Goal: Information Seeking & Learning: Learn about a topic

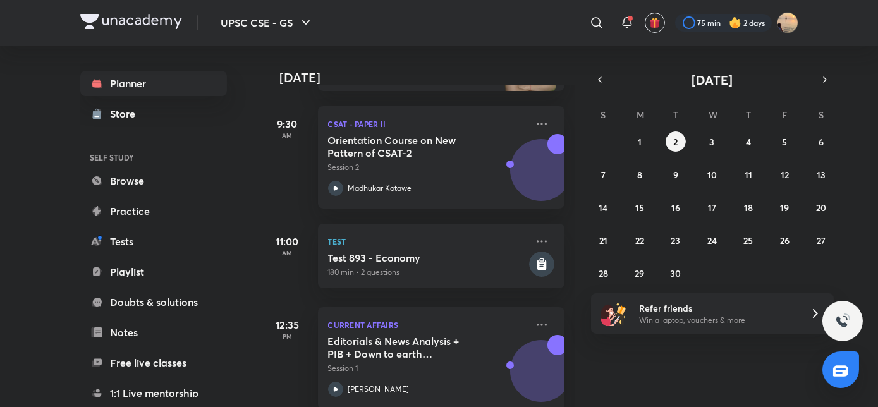
scroll to position [539, 0]
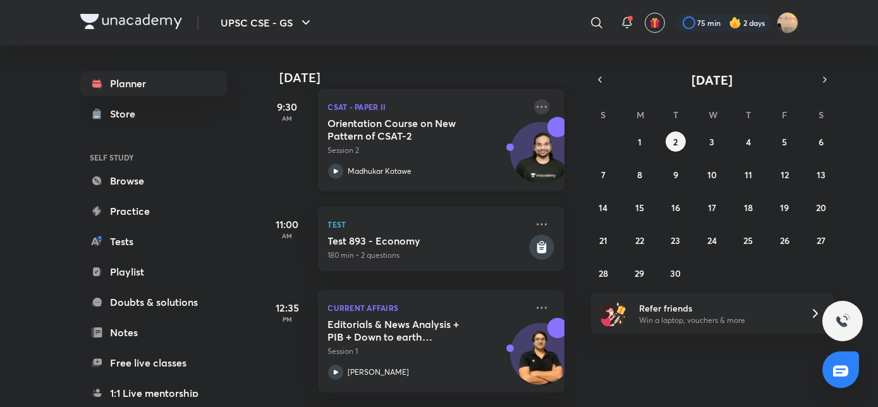
click at [534, 109] on icon at bounding box center [541, 106] width 15 height 15
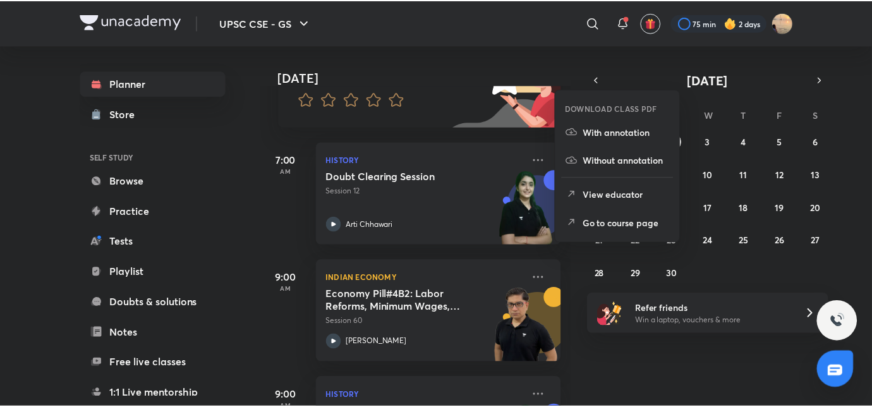
scroll to position [130, 0]
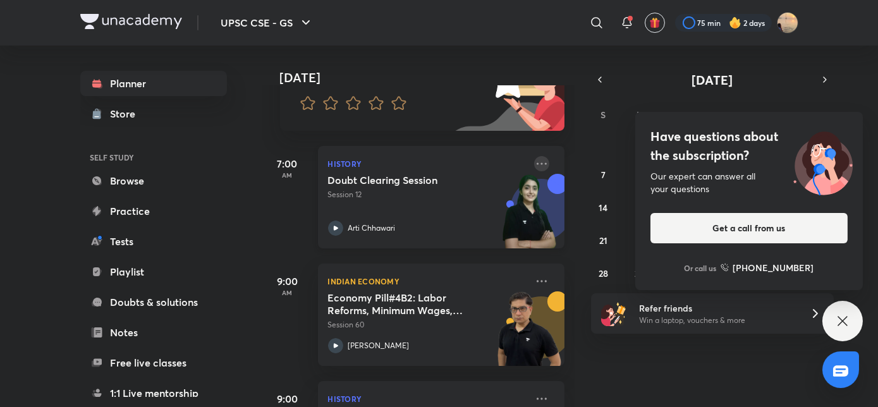
click at [535, 167] on icon at bounding box center [541, 163] width 15 height 15
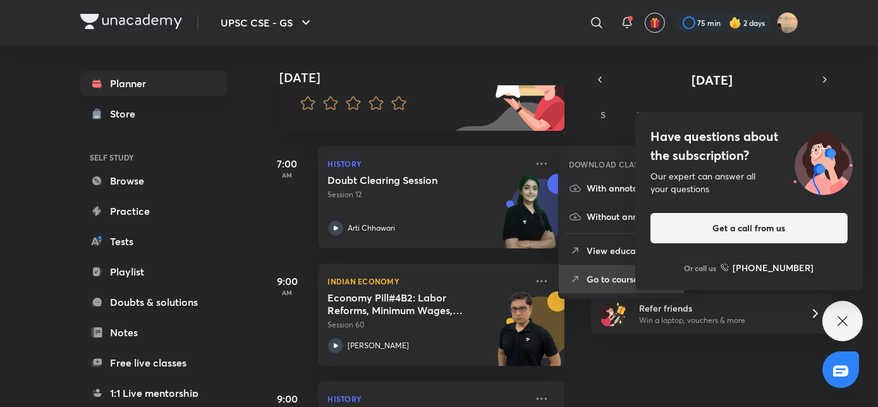
click at [583, 274] on li "Go to course page" at bounding box center [621, 279] width 125 height 28
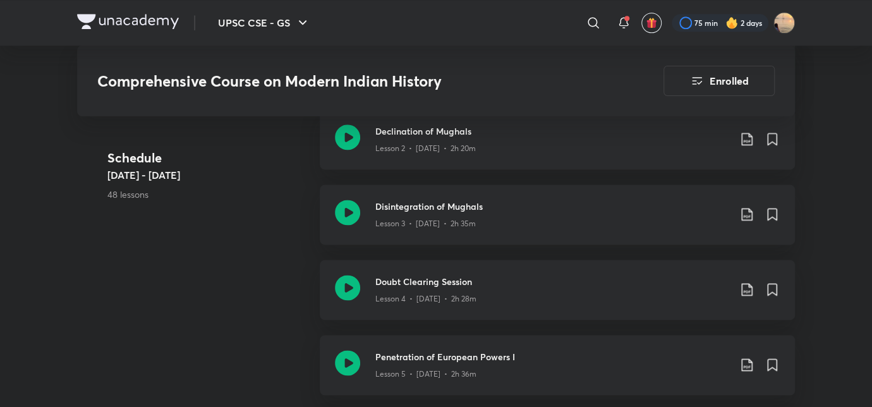
scroll to position [758, 0]
click at [442, 298] on p "Lesson 4 • Aug 23 • 2h 28m" at bounding box center [425, 300] width 101 height 11
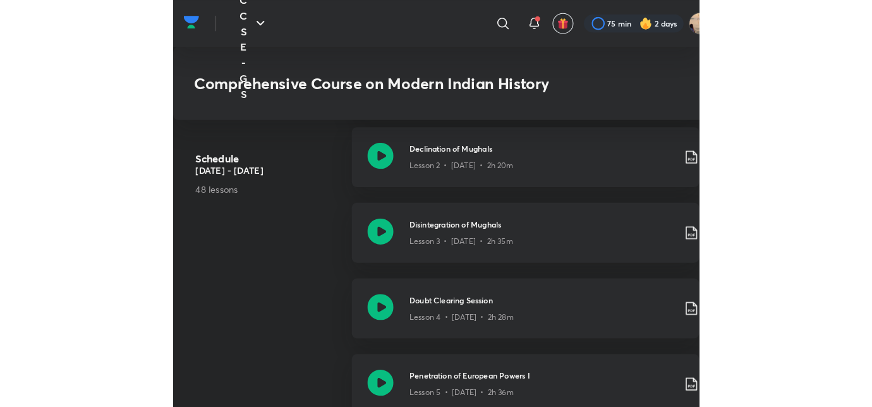
scroll to position [938, 0]
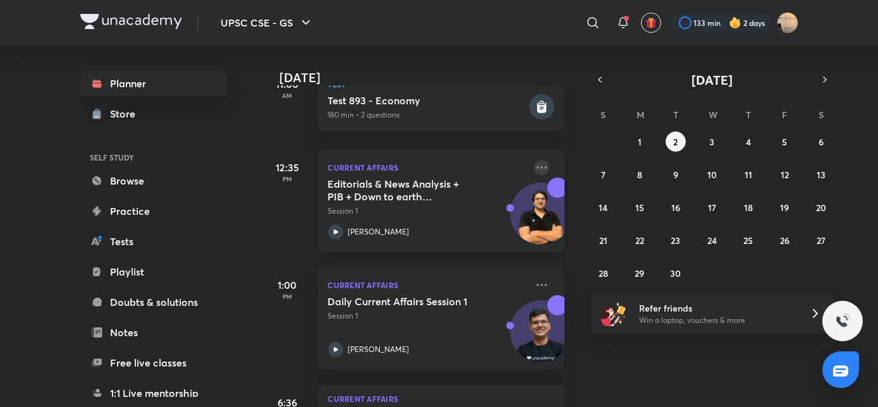
click at [534, 168] on icon at bounding box center [541, 167] width 15 height 15
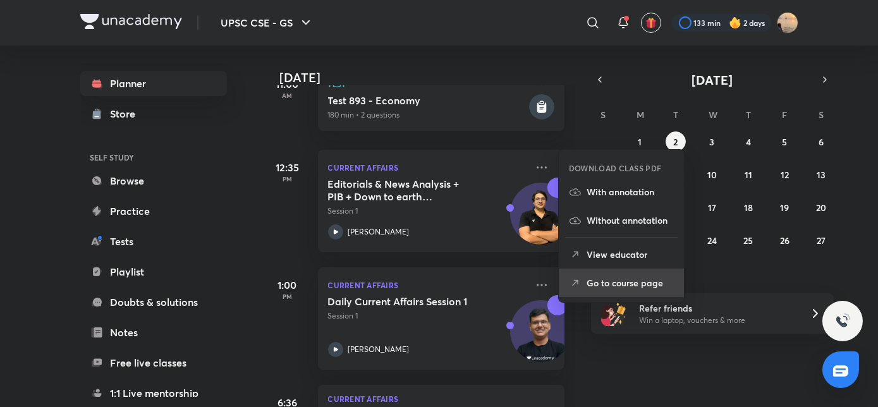
click at [580, 273] on li "Go to course page" at bounding box center [621, 283] width 125 height 28
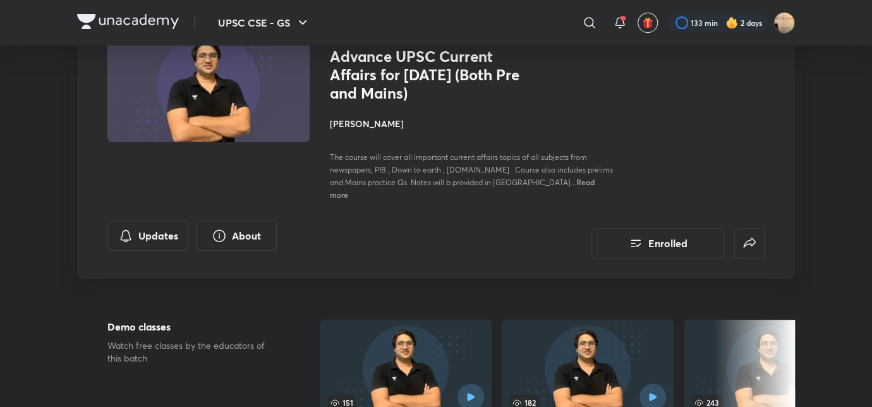
scroll to position [115, 0]
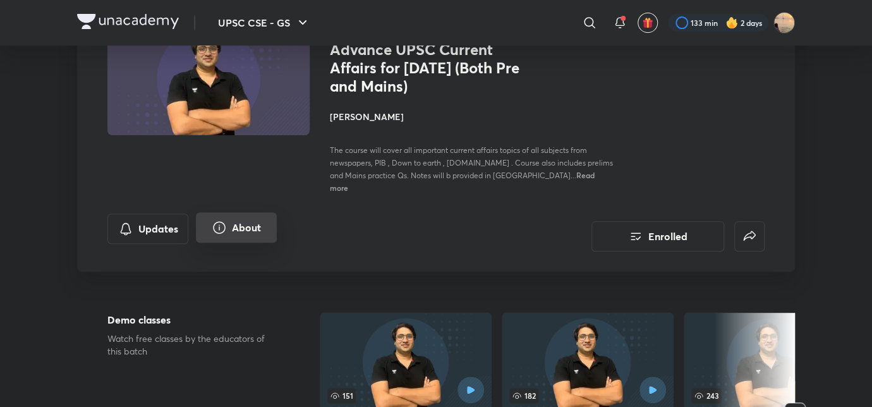
click at [238, 212] on button "About" at bounding box center [236, 227] width 81 height 30
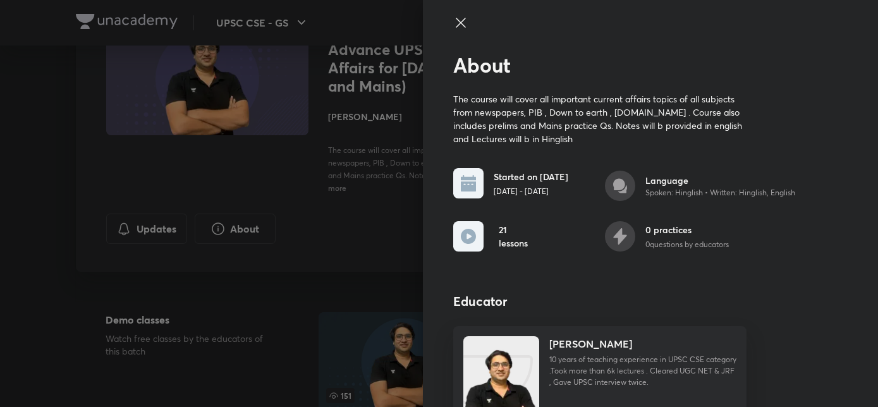
click at [363, 226] on div at bounding box center [439, 203] width 878 height 407
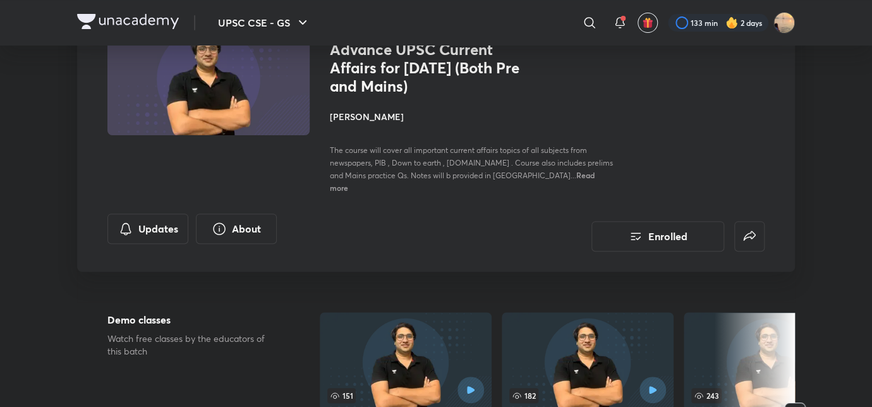
click at [358, 121] on h4 "Saurabh Pandey" at bounding box center [471, 116] width 283 height 13
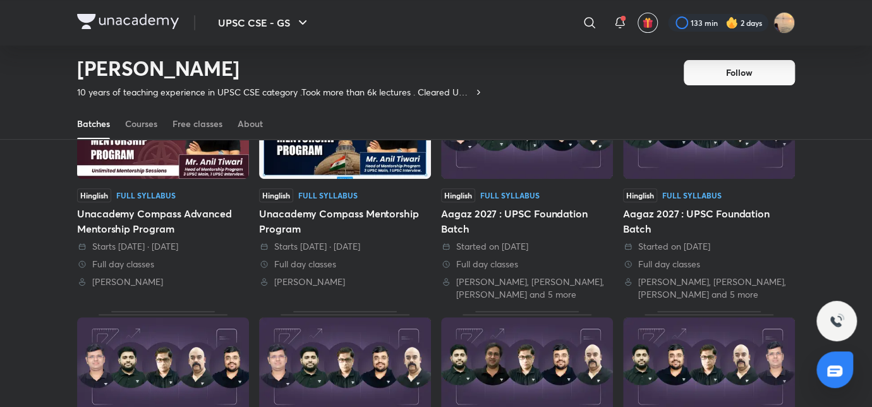
scroll to position [136, 0]
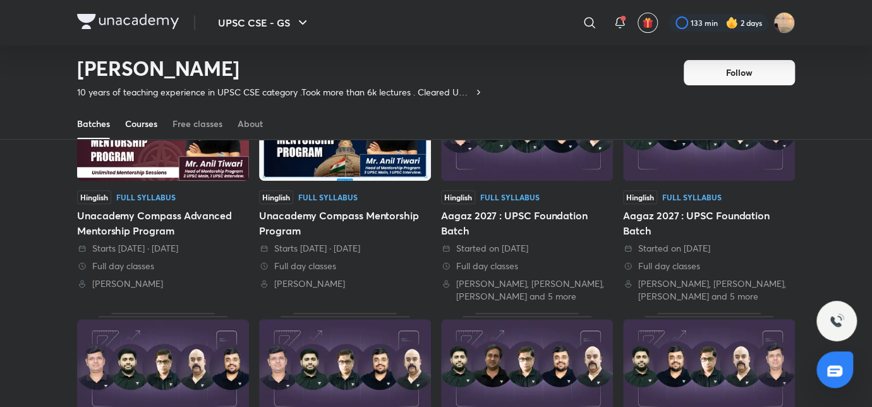
click at [155, 128] on div "Courses" at bounding box center [141, 124] width 32 height 13
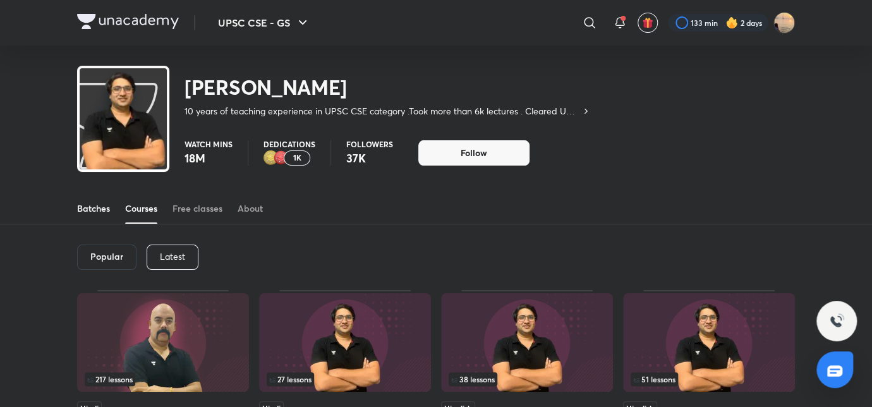
click at [82, 209] on div "Batches" at bounding box center [93, 208] width 33 height 13
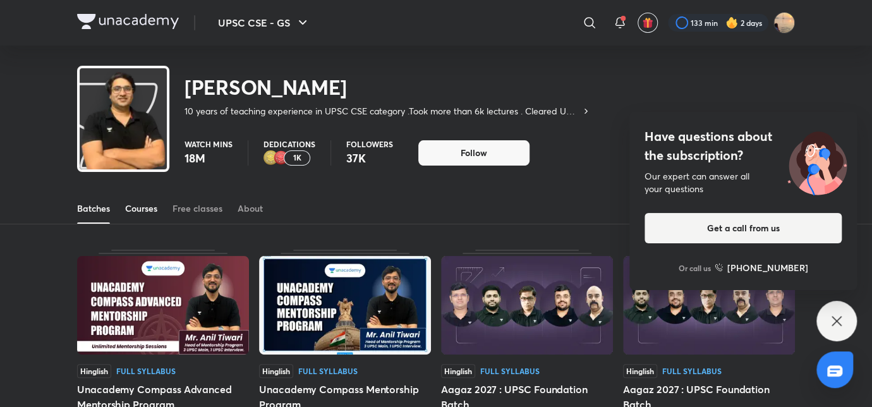
click at [151, 204] on div "Courses" at bounding box center [141, 208] width 32 height 13
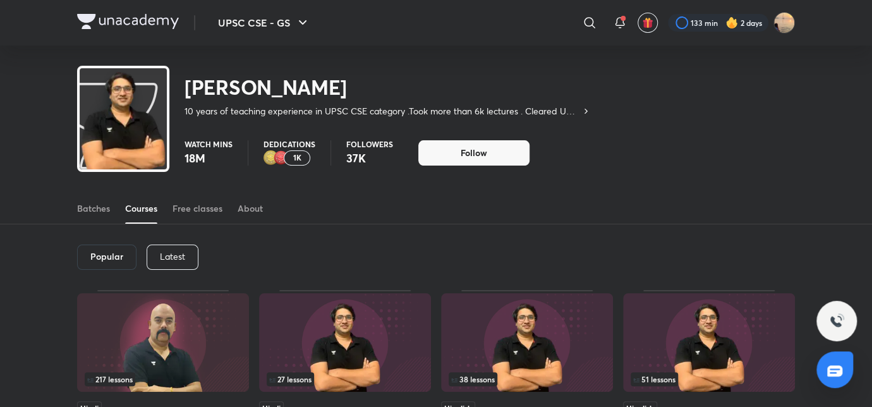
click at [177, 248] on div "Latest" at bounding box center [173, 257] width 52 height 25
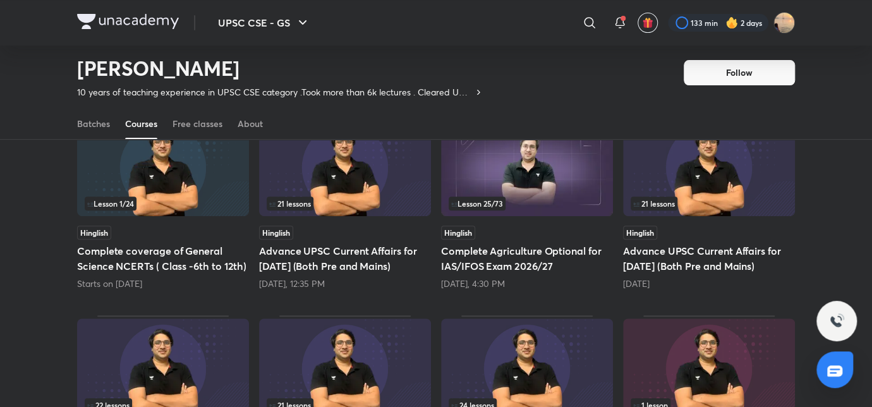
scroll to position [138, 0]
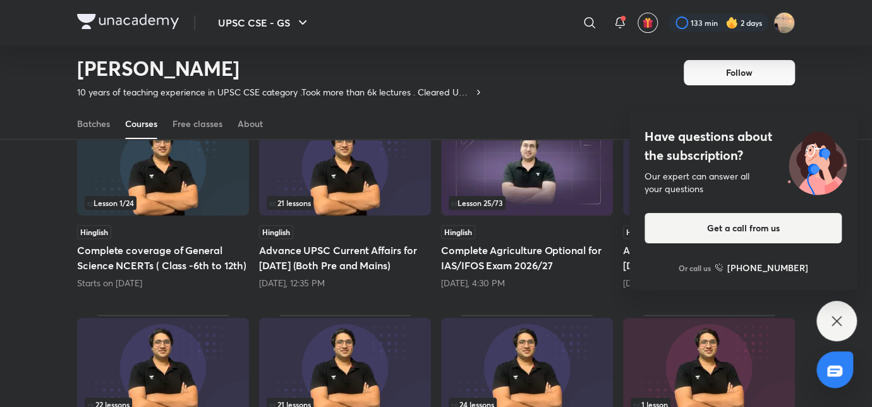
click at [842, 322] on icon at bounding box center [836, 320] width 15 height 15
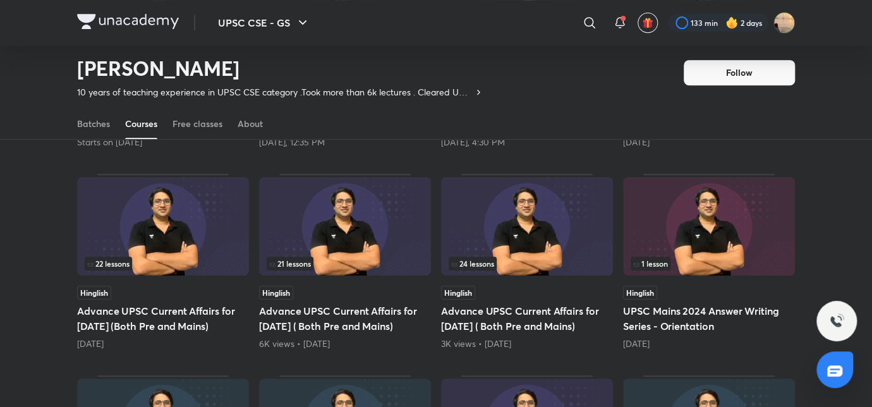
scroll to position [0, 0]
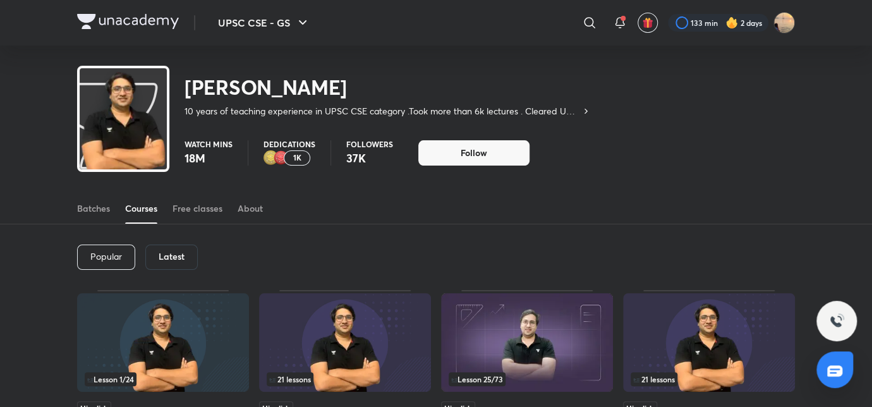
click at [162, 22] on img at bounding box center [128, 21] width 102 height 15
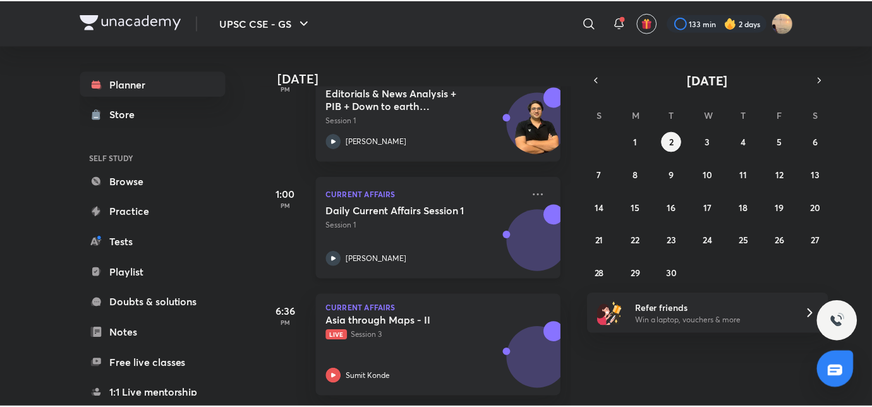
scroll to position [779, 0]
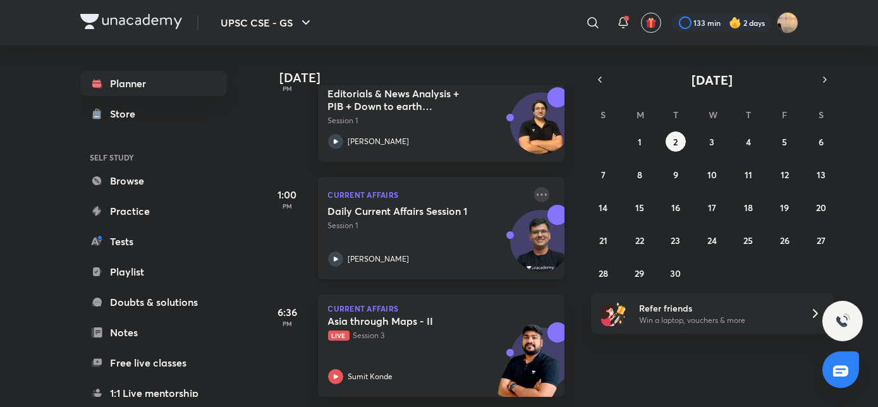
click at [537, 193] on icon at bounding box center [542, 194] width 10 height 2
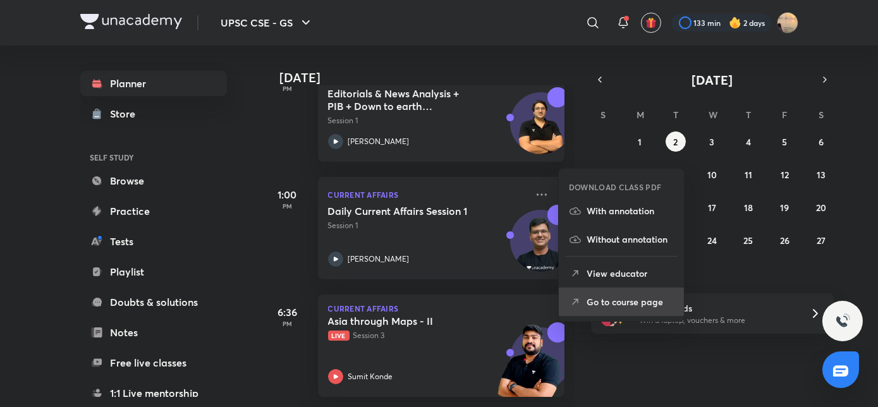
click at [587, 289] on li "Go to course page" at bounding box center [621, 302] width 125 height 28
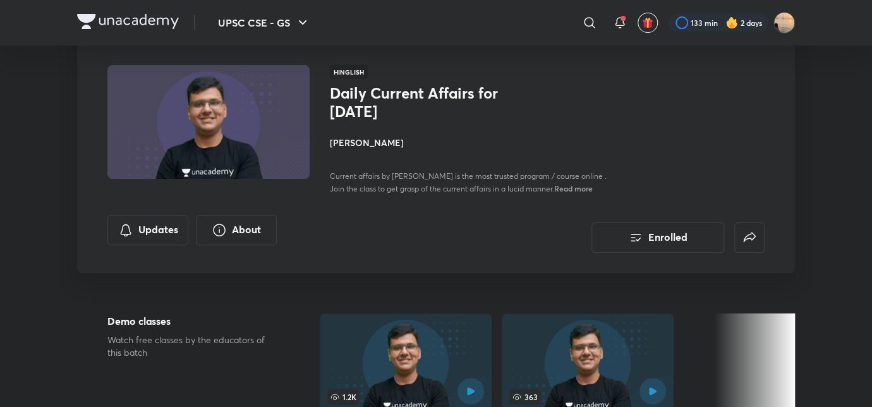
scroll to position [59, 0]
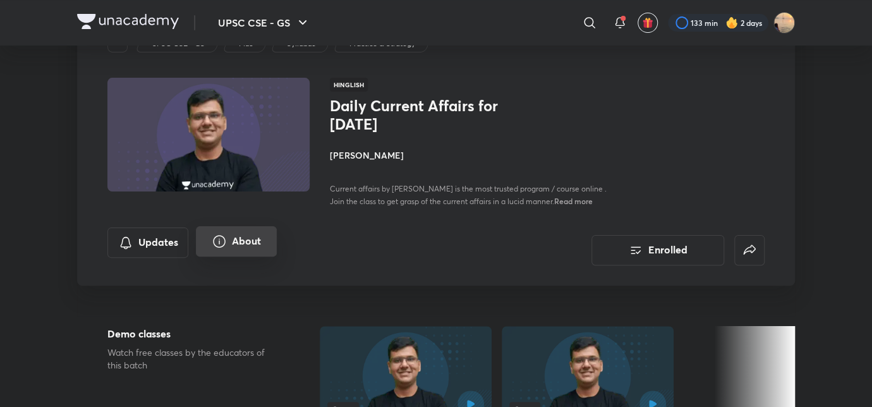
click at [209, 244] on button "About" at bounding box center [236, 241] width 81 height 30
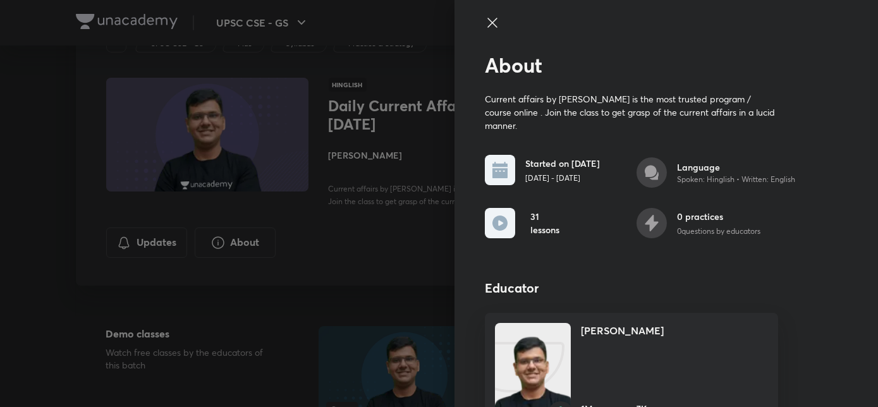
click at [328, 258] on div at bounding box center [439, 203] width 878 height 407
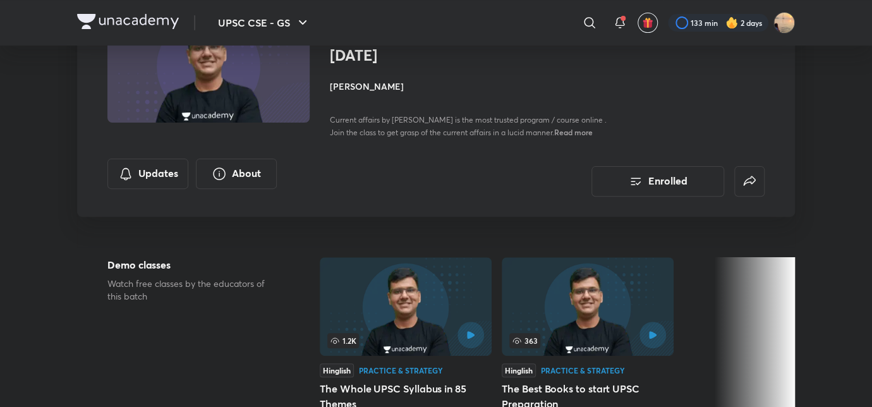
scroll to position [128, 0]
click at [386, 81] on h4 "[PERSON_NAME]" at bounding box center [471, 86] width 283 height 13
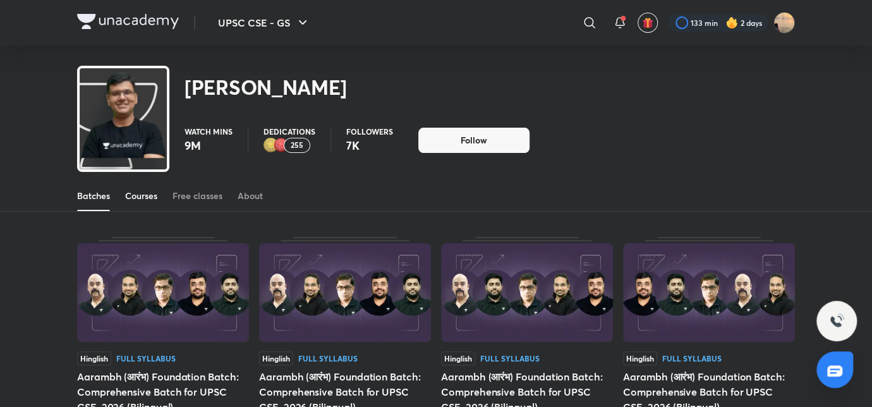
click at [155, 193] on div "Courses" at bounding box center [141, 196] width 32 height 13
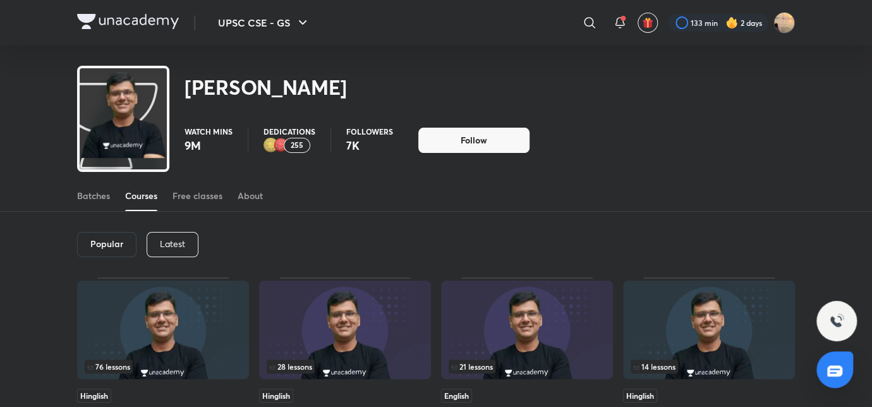
click at [178, 245] on p "Latest" at bounding box center [172, 244] width 25 height 10
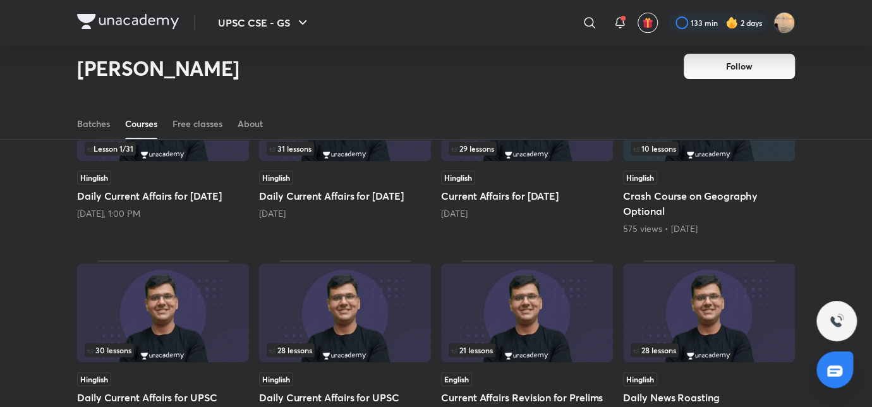
scroll to position [181, 0]
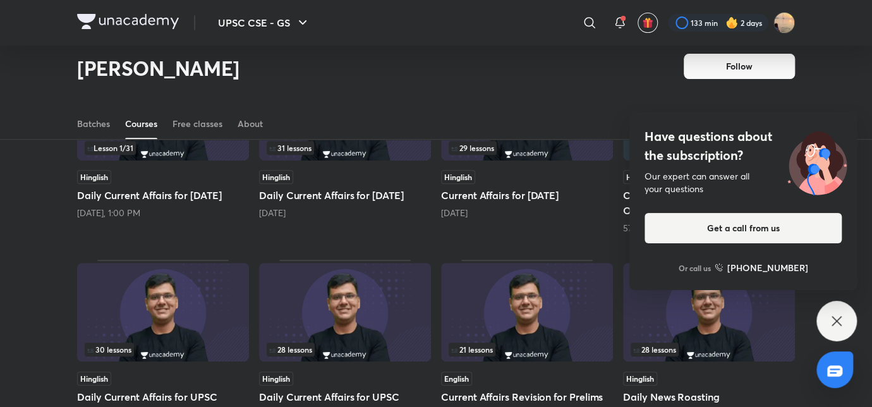
click at [834, 312] on div "Have questions about the subscription? Our expert can answer all your questions…" at bounding box center [837, 321] width 40 height 40
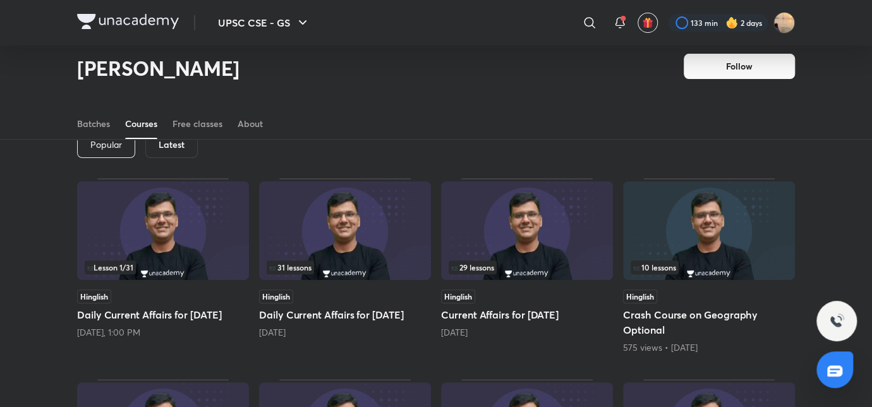
scroll to position [32, 0]
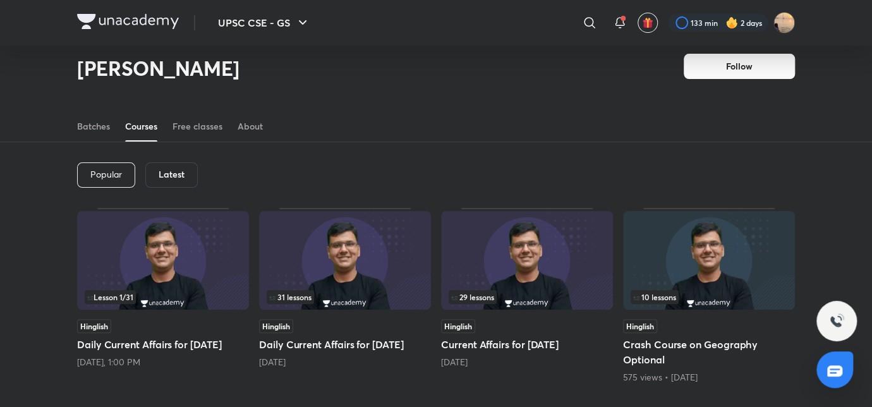
click at [145, 17] on img at bounding box center [128, 21] width 102 height 15
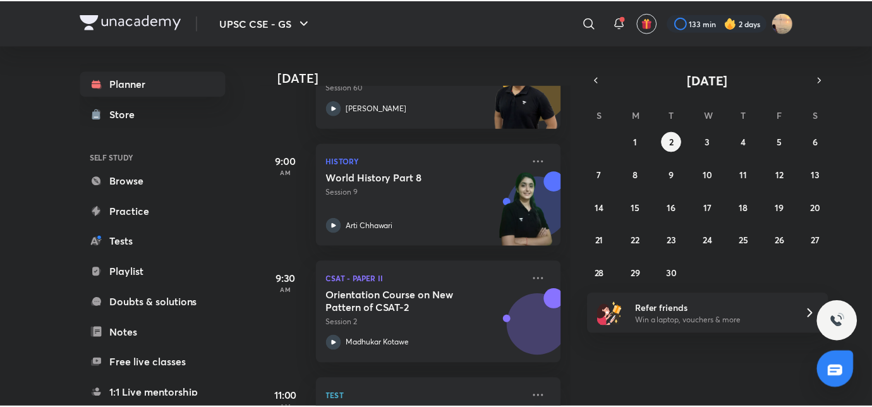
scroll to position [369, 0]
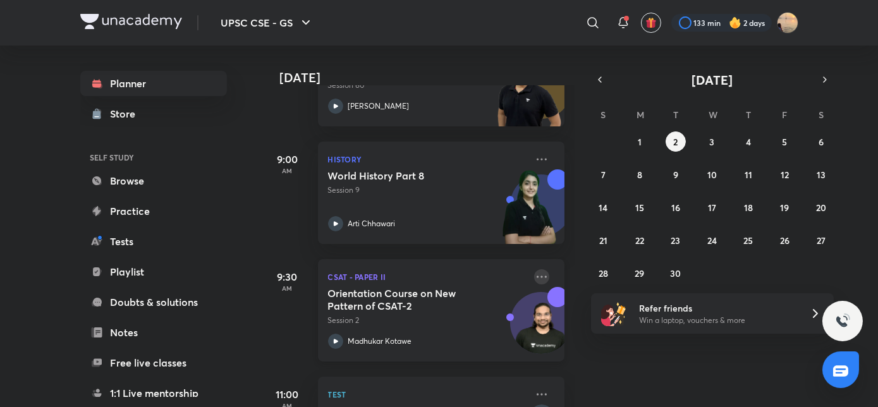
click at [534, 278] on icon at bounding box center [541, 276] width 15 height 15
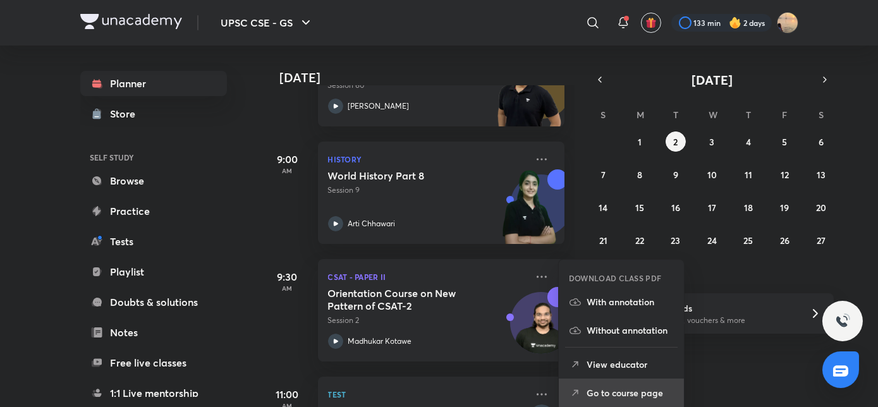
click at [612, 388] on p "Go to course page" at bounding box center [630, 392] width 87 height 13
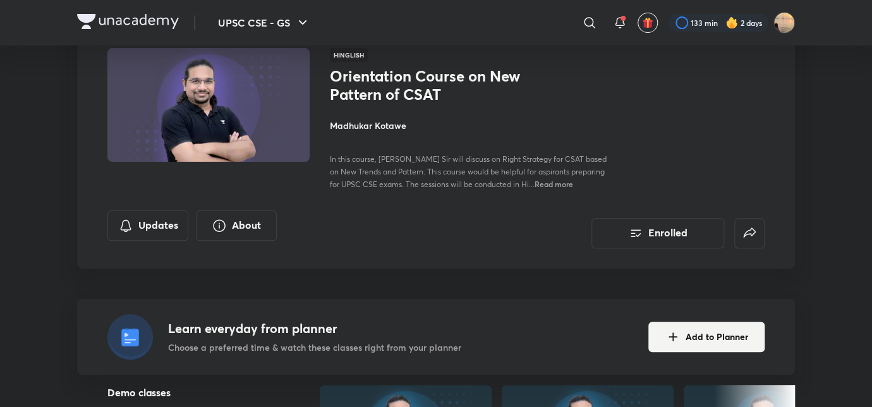
scroll to position [87, 0]
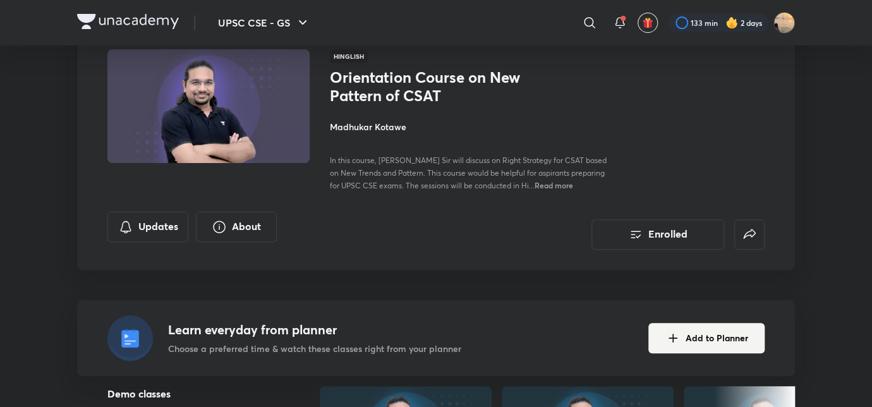
click at [545, 183] on span "Read more" at bounding box center [554, 185] width 39 height 10
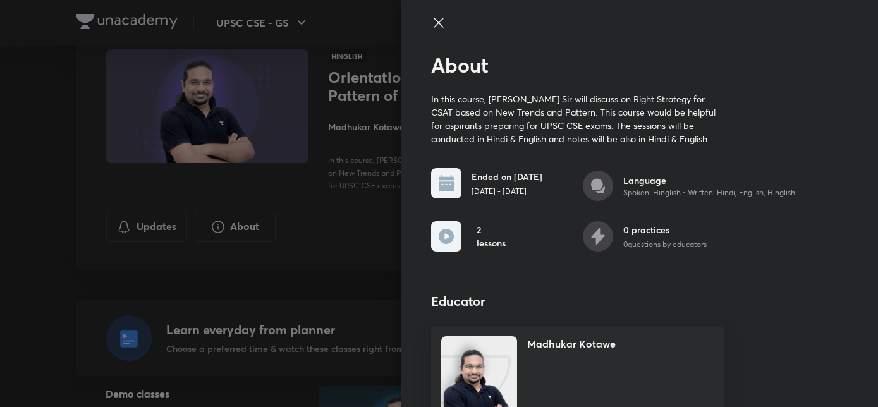
click at [305, 243] on div at bounding box center [439, 203] width 878 height 407
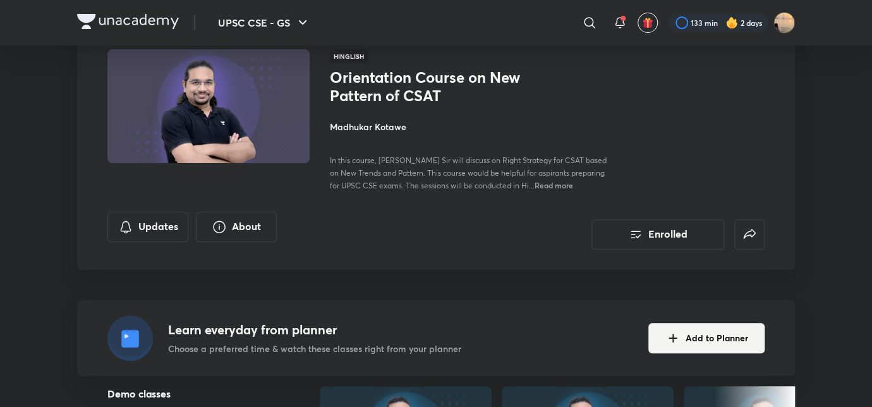
click at [550, 188] on span "Read more" at bounding box center [554, 185] width 39 height 10
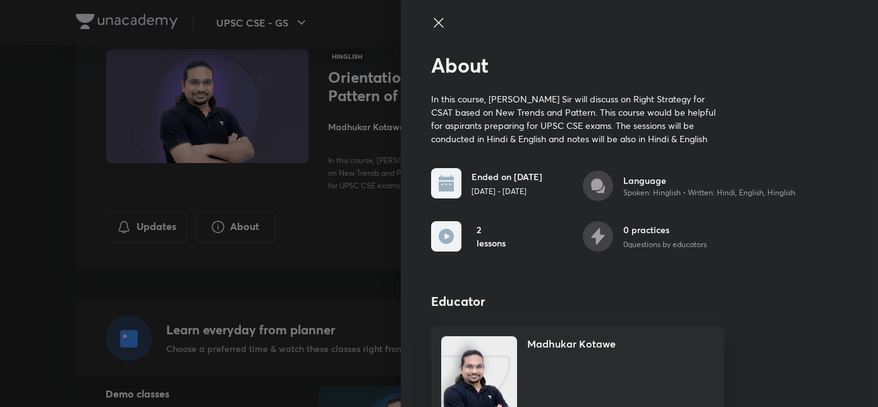
click at [296, 279] on div at bounding box center [439, 203] width 878 height 407
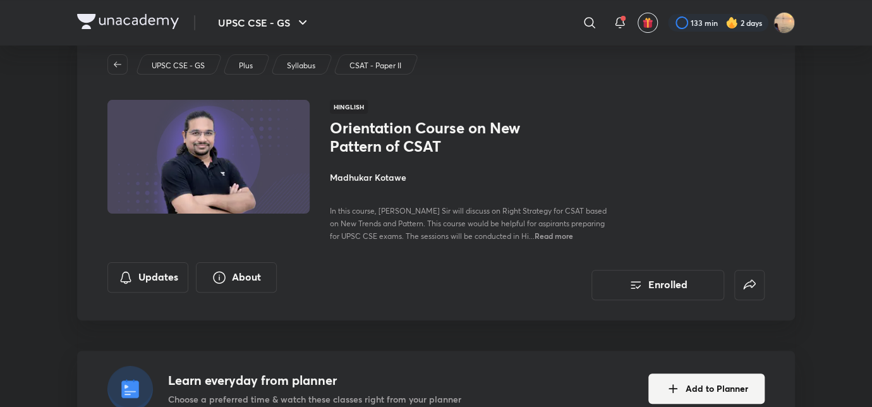
scroll to position [0, 0]
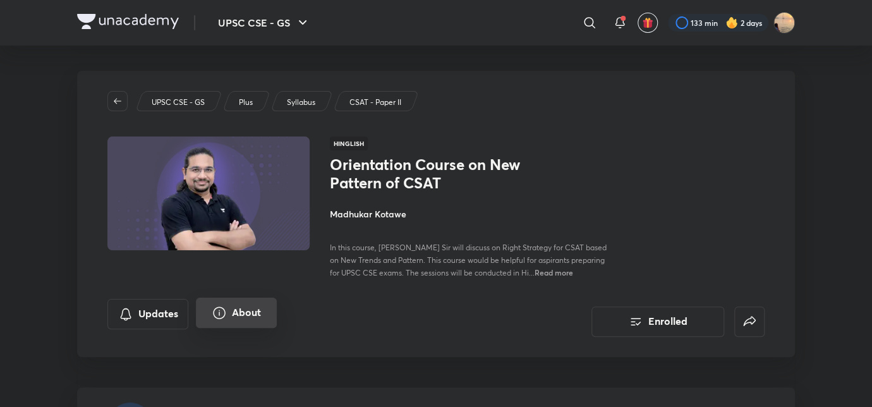
click at [221, 319] on icon "About" at bounding box center [219, 313] width 13 height 13
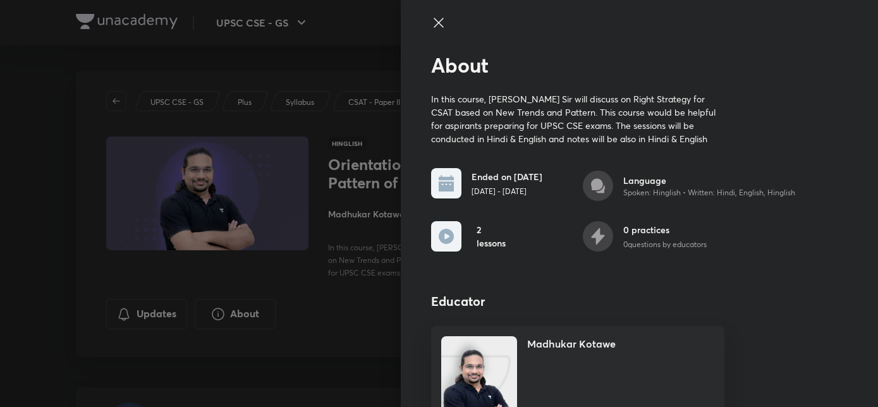
click at [288, 299] on div at bounding box center [439, 203] width 878 height 407
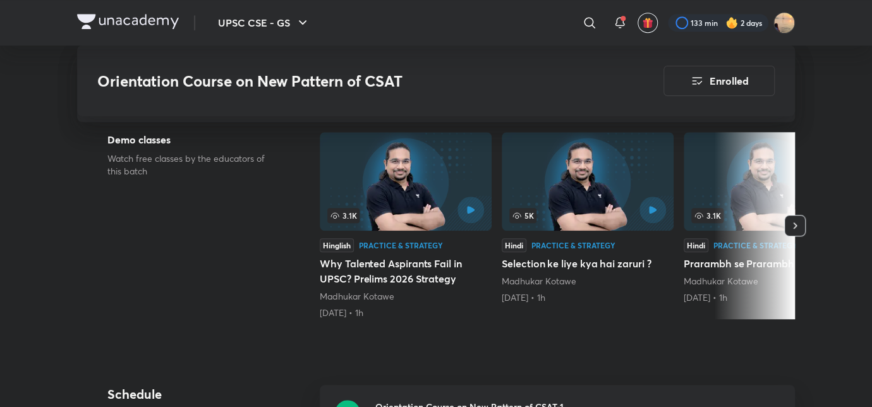
scroll to position [342, 0]
click at [797, 226] on icon "button" at bounding box center [795, 225] width 13 height 13
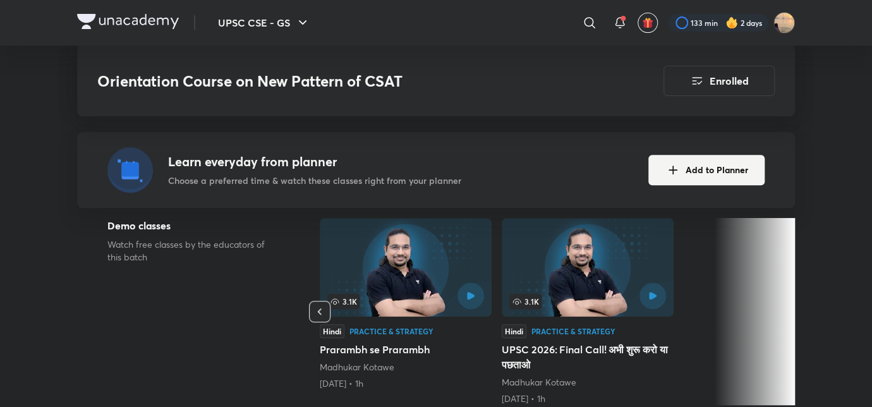
scroll to position [254, 0]
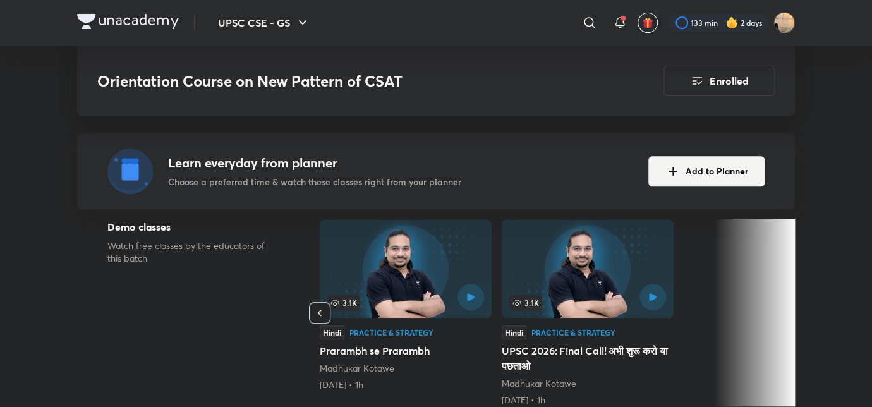
click at [320, 312] on icon "button" at bounding box center [319, 313] width 13 height 13
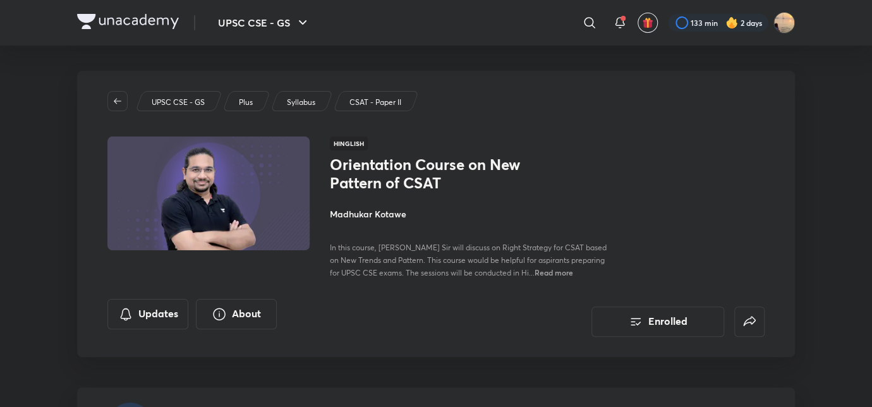
scroll to position [0, 0]
click at [365, 210] on h4 "Madhukar Kotawe" at bounding box center [471, 213] width 283 height 13
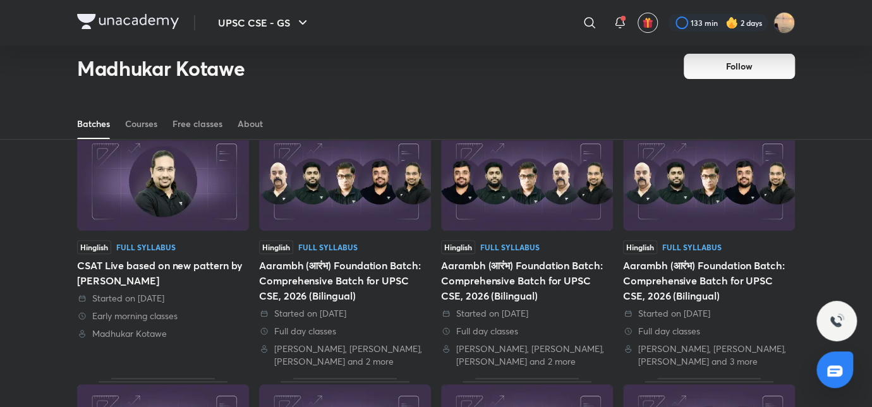
scroll to position [74, 0]
click at [142, 123] on div "Courses" at bounding box center [141, 124] width 32 height 13
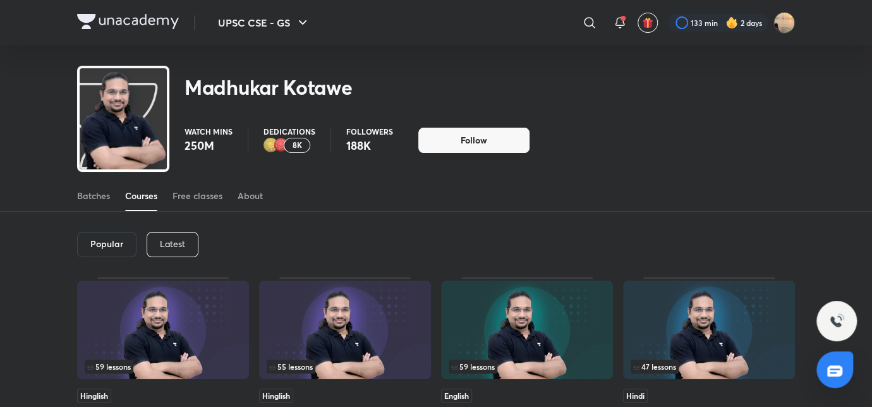
click at [172, 249] on div "Latest" at bounding box center [173, 244] width 52 height 25
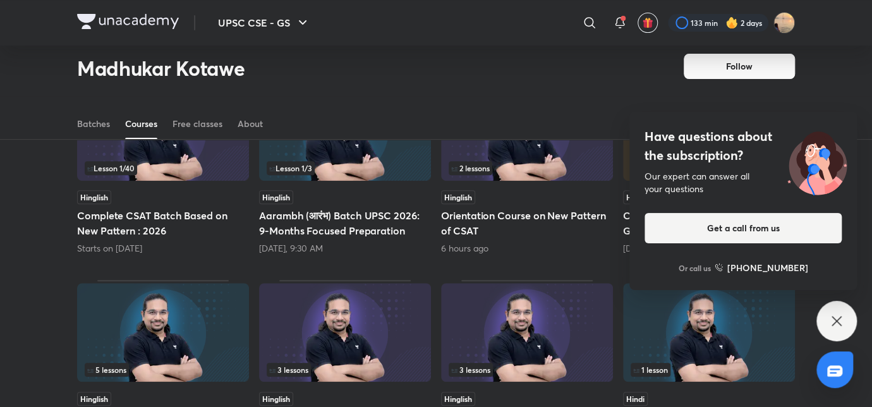
scroll to position [162, 0]
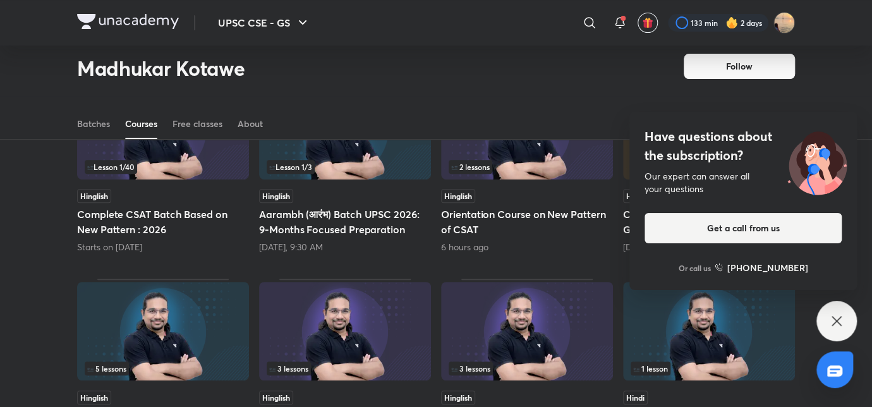
click at [408, 173] on div "Lesson 1 / 3" at bounding box center [345, 167] width 157 height 14
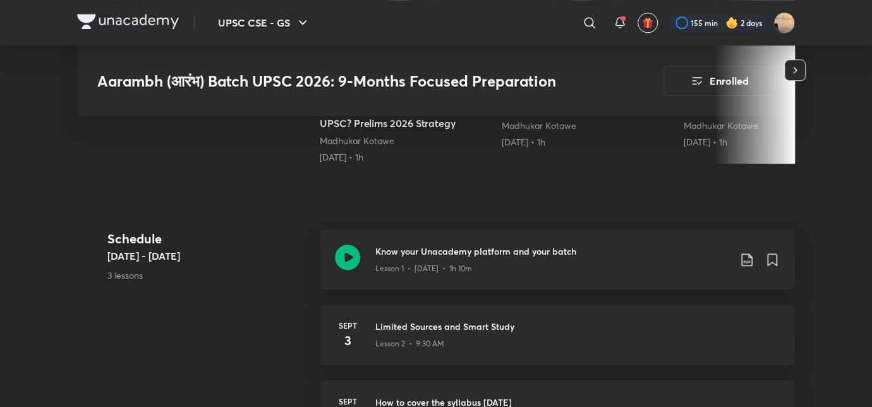
scroll to position [438, 0]
click at [472, 268] on p "Lesson 1 • Aug 29 • 1h 10m" at bounding box center [423, 269] width 97 height 11
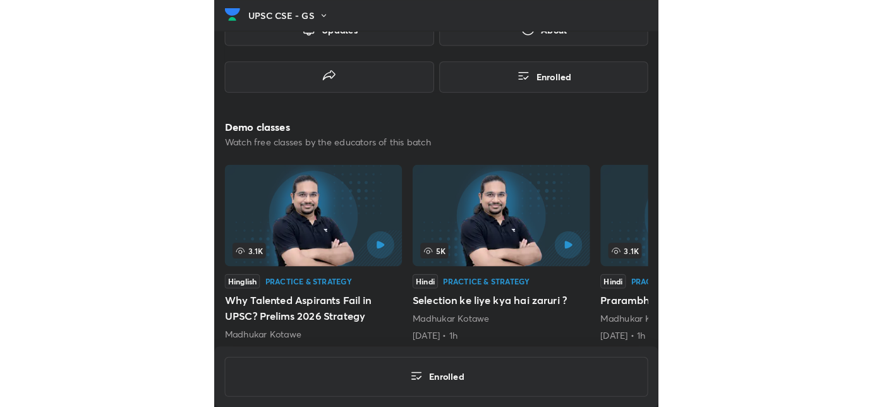
scroll to position [343, 0]
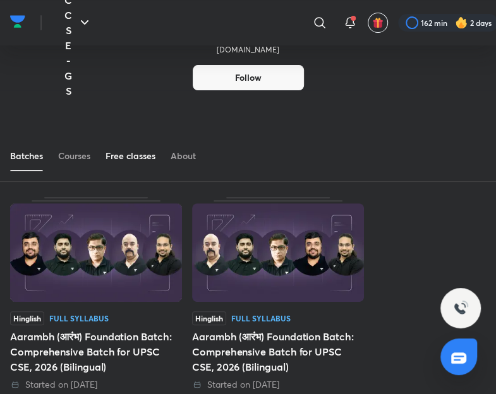
scroll to position [25, 0]
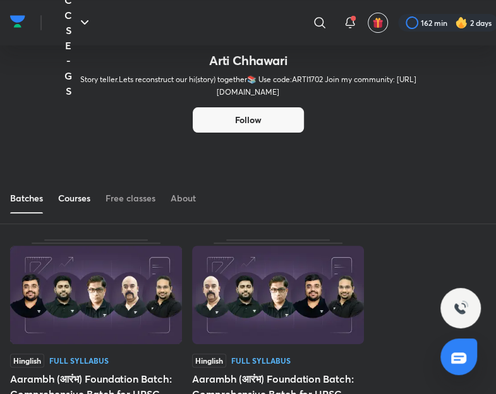
click at [62, 197] on div "Courses" at bounding box center [74, 198] width 32 height 13
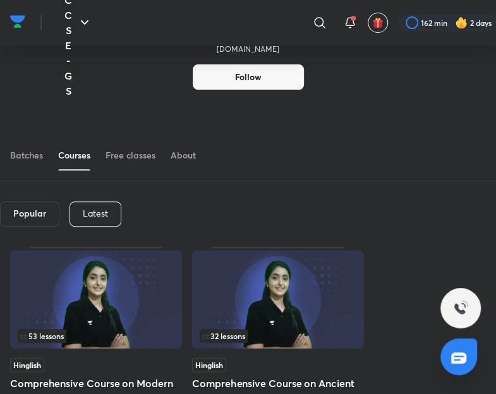
scroll to position [68, 0]
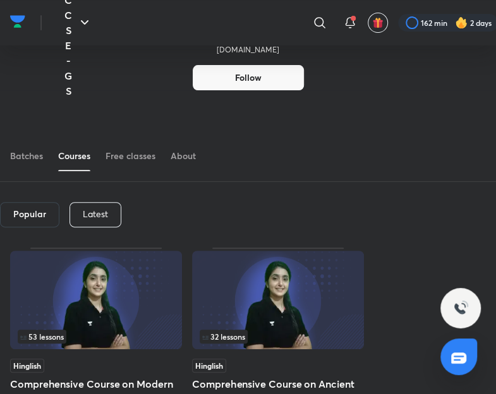
click at [84, 210] on p "Latest" at bounding box center [95, 214] width 25 height 10
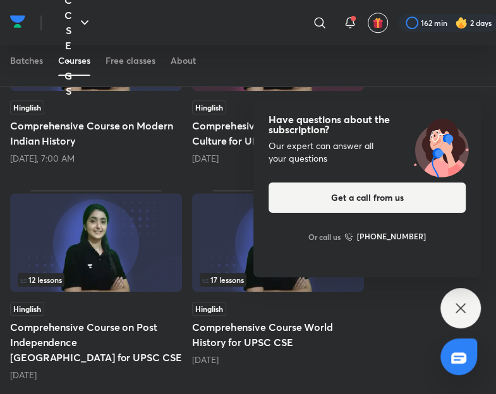
scroll to position [330, 0]
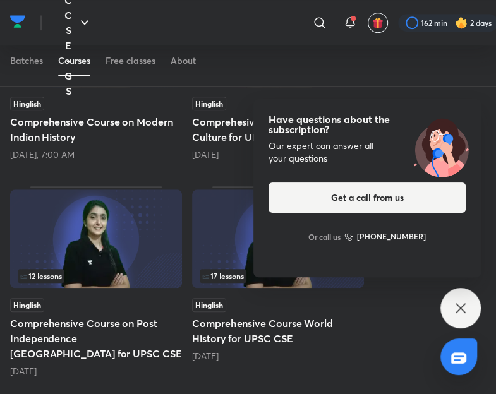
click at [454, 304] on icon at bounding box center [460, 308] width 15 height 15
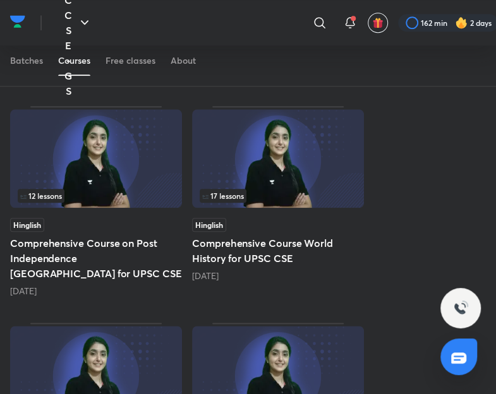
scroll to position [410, 0]
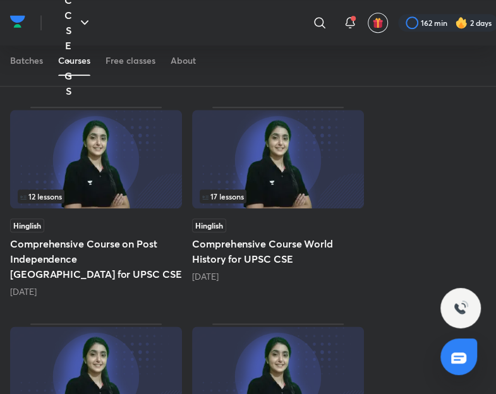
click at [18, 25] on img at bounding box center [17, 21] width 15 height 19
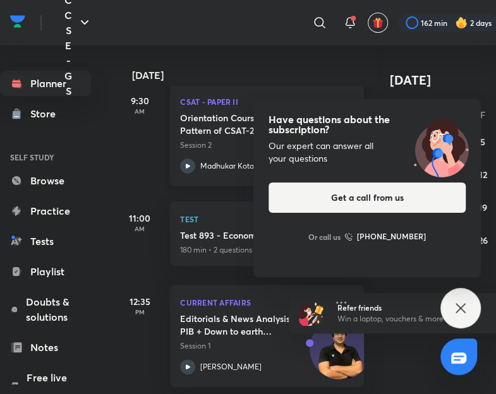
scroll to position [544, 12]
click at [471, 308] on div "Have questions about the subscription? Our expert can answer all your questions…" at bounding box center [461, 308] width 40 height 40
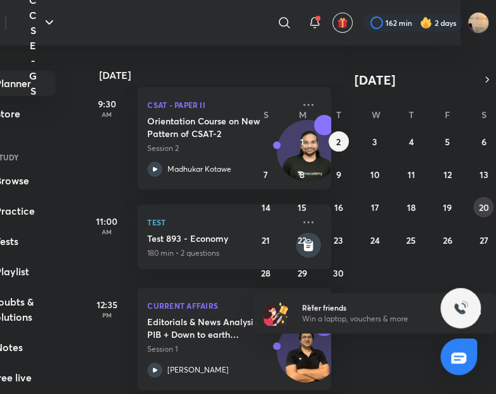
scroll to position [0, 12]
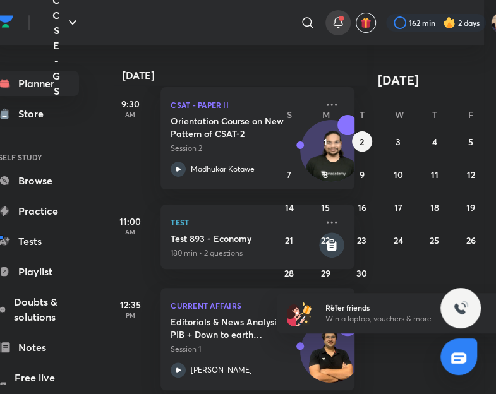
click at [343, 18] on span at bounding box center [341, 18] width 5 height 5
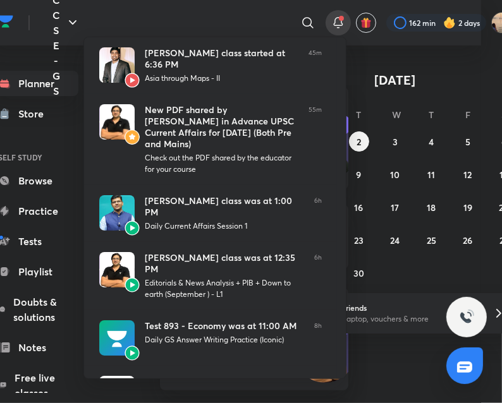
click at [343, 18] on div at bounding box center [251, 201] width 502 height 403
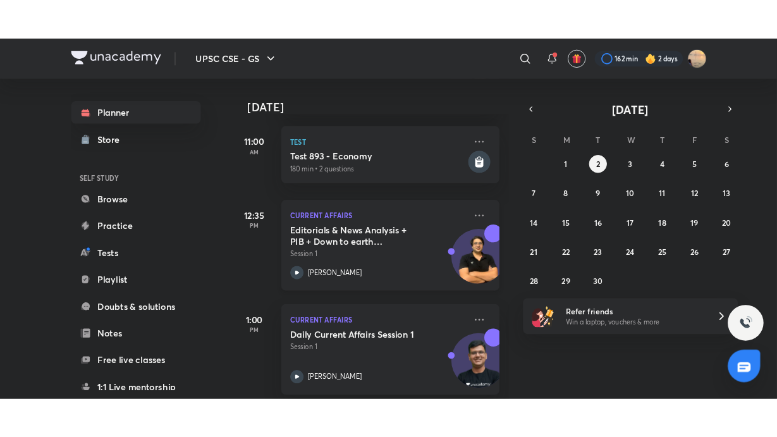
scroll to position [678, 0]
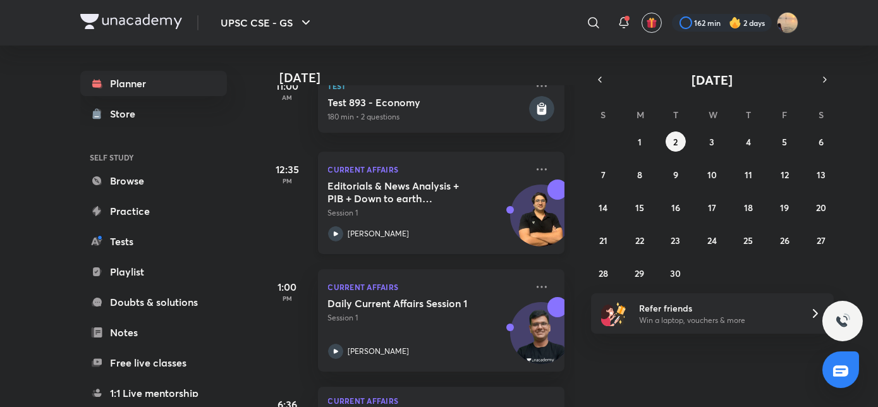
click at [418, 196] on h5 "Editorials & News Analysis + PIB + Down to earth (September ) - L1" at bounding box center [406, 191] width 157 height 25
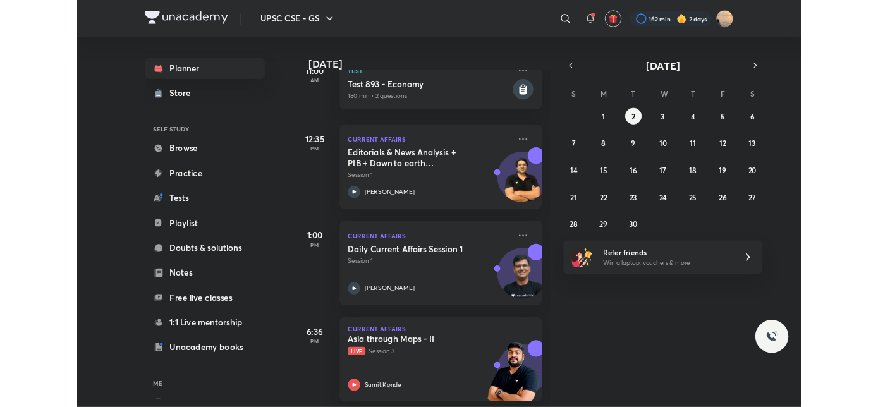
scroll to position [678, 0]
